Goal: Transaction & Acquisition: Purchase product/service

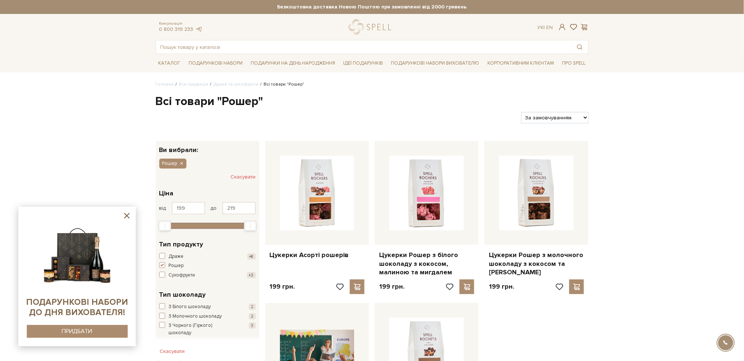
click at [265, 50] on input "text" at bounding box center [363, 46] width 415 height 13
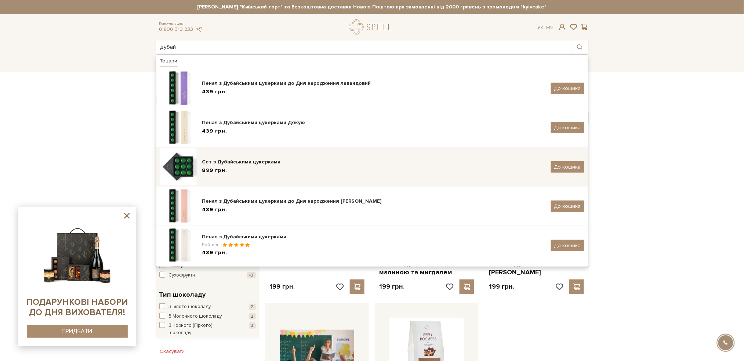
type input "дубай"
click at [181, 159] on body "Подарункові набори SALE Корпоративним клієнтам Доставка і оплата Консультація: …" at bounding box center [372, 290] width 744 height 580
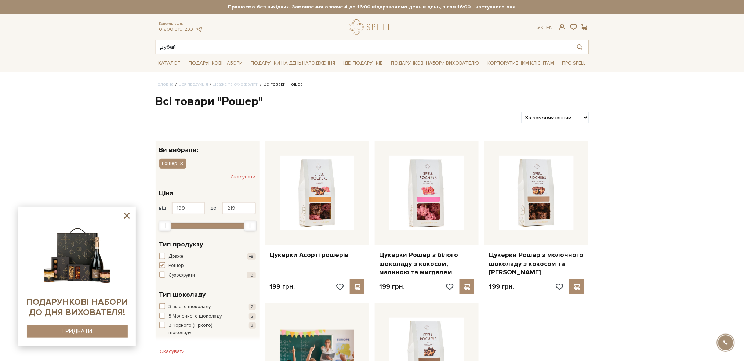
click at [186, 48] on input "дубай" at bounding box center [363, 46] width 415 height 13
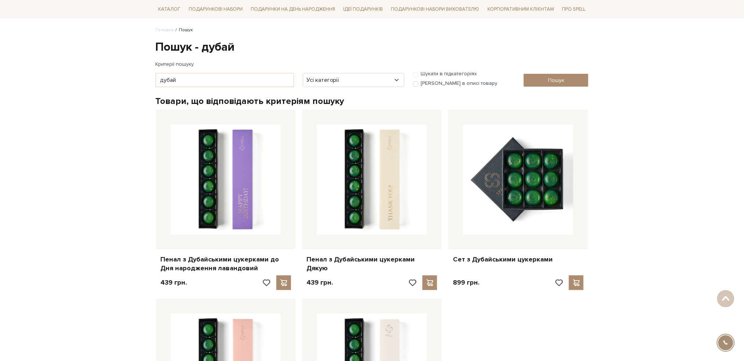
scroll to position [49, 0]
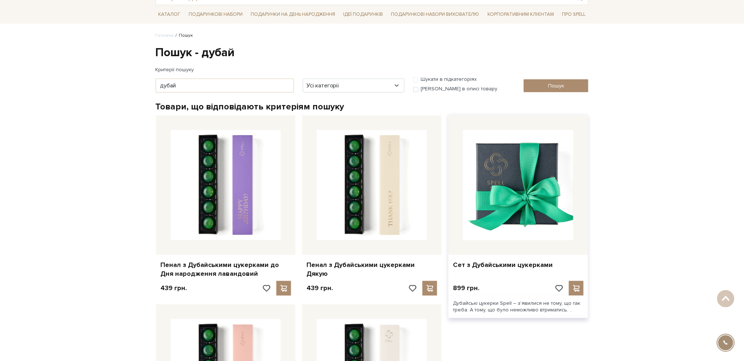
click at [548, 197] on img at bounding box center [518, 185] width 110 height 110
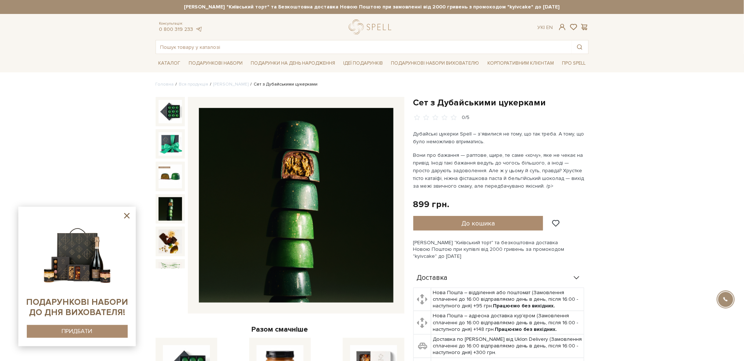
click at [126, 216] on icon at bounding box center [126, 215] width 9 height 9
